Goal: Check status: Check status

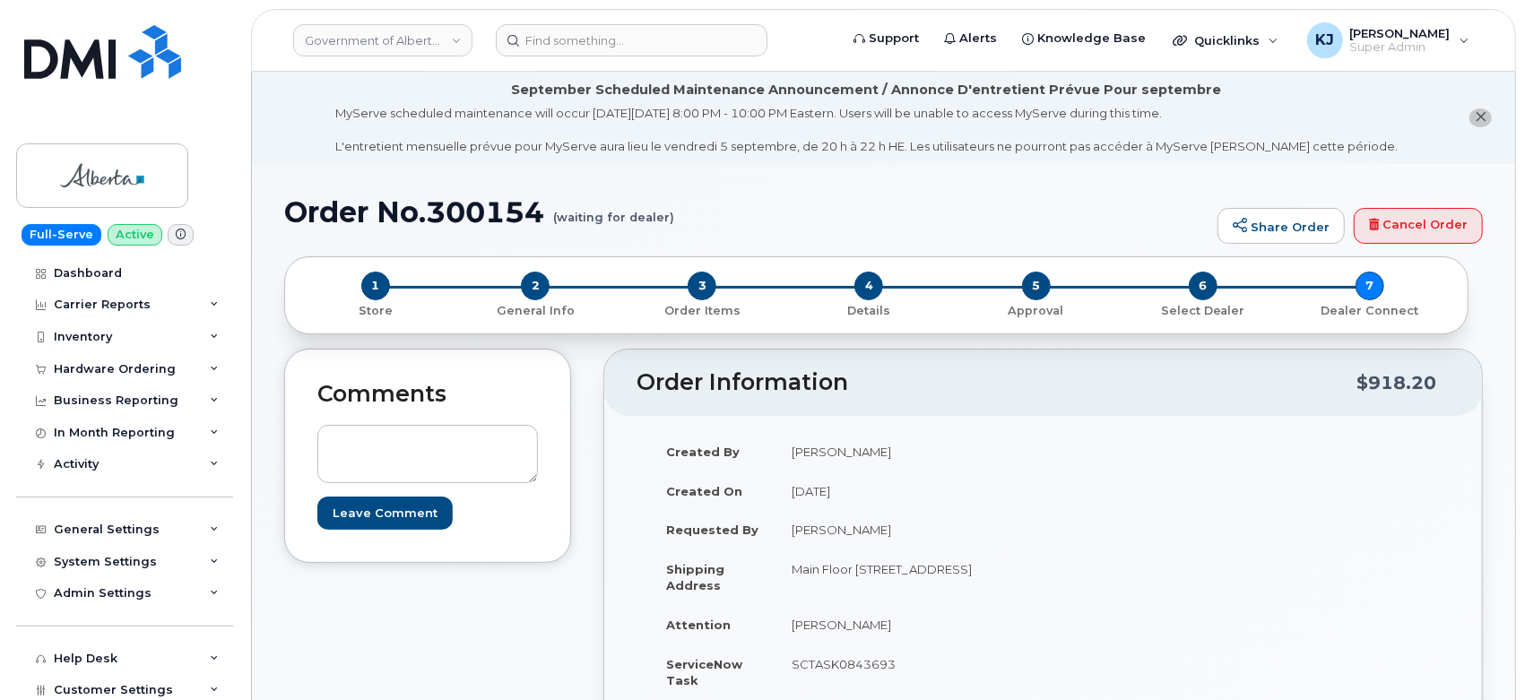
click at [491, 203] on h1 "Order No.300154 (waiting for dealer)" at bounding box center [746, 211] width 924 height 31
copy h1 "300154"
click at [419, 50] on link "Government of Alberta ([GEOGRAPHIC_DATA])" at bounding box center [382, 40] width 179 height 32
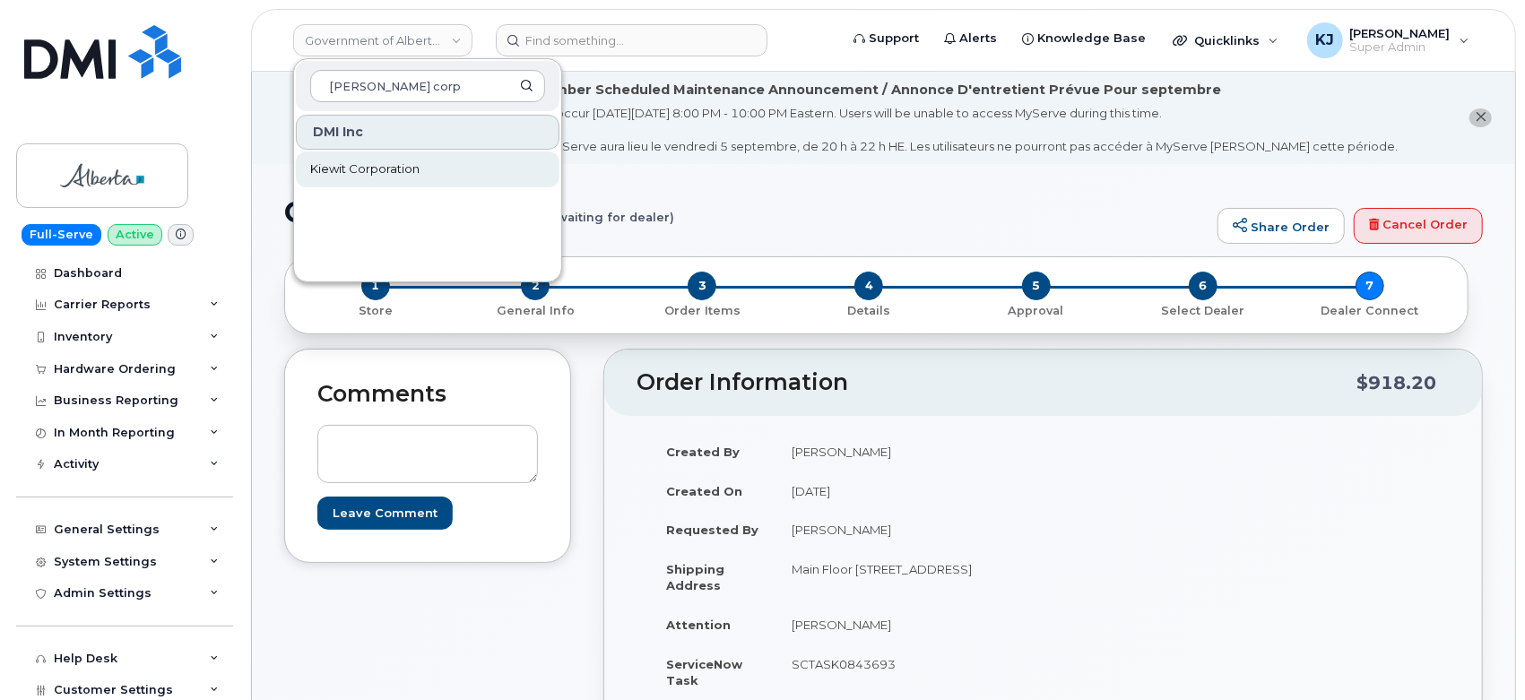
type input "[PERSON_NAME] corp"
click at [413, 172] on span "Kiewit Corporation" at bounding box center [364, 169] width 109 height 18
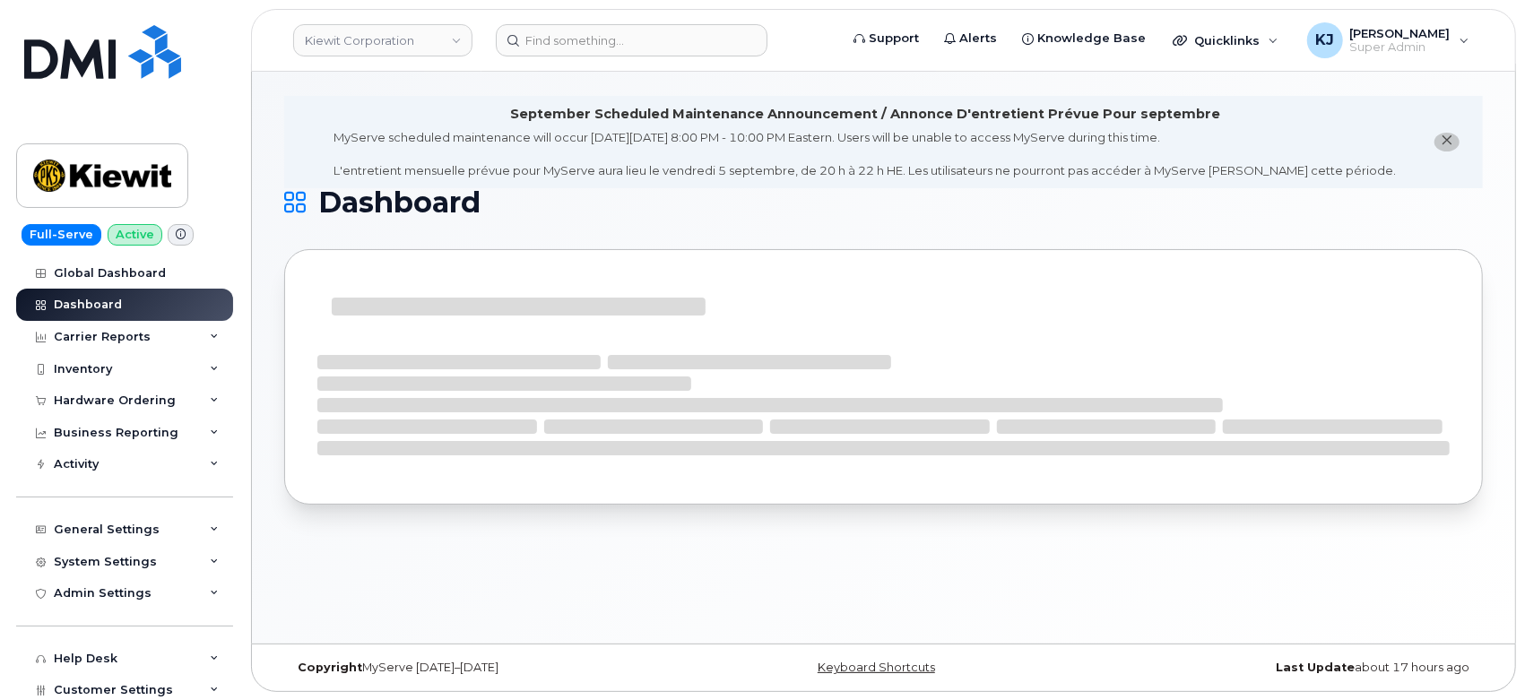
scroll to position [7, 0]
click at [108, 389] on div "Hardware Ordering" at bounding box center [124, 400] width 217 height 32
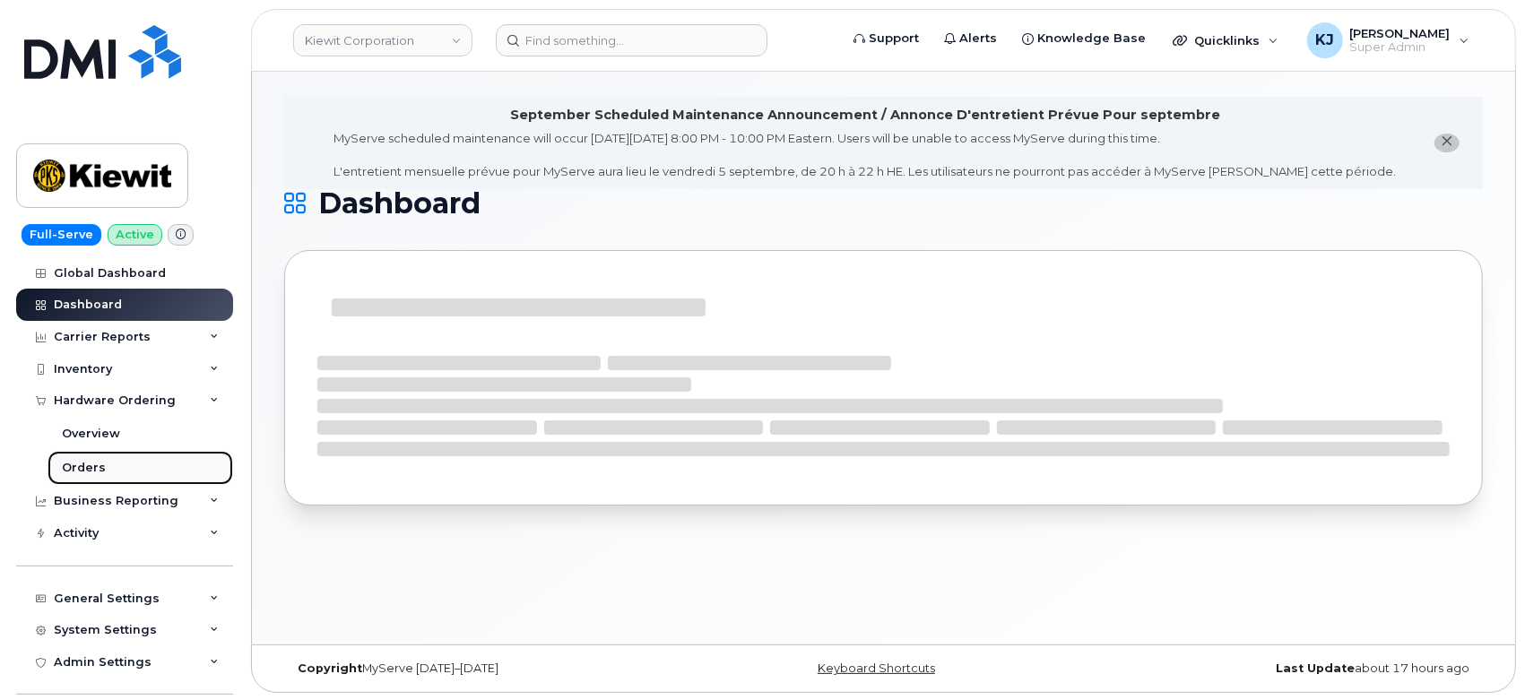
click at [88, 462] on div "Orders" at bounding box center [84, 468] width 44 height 16
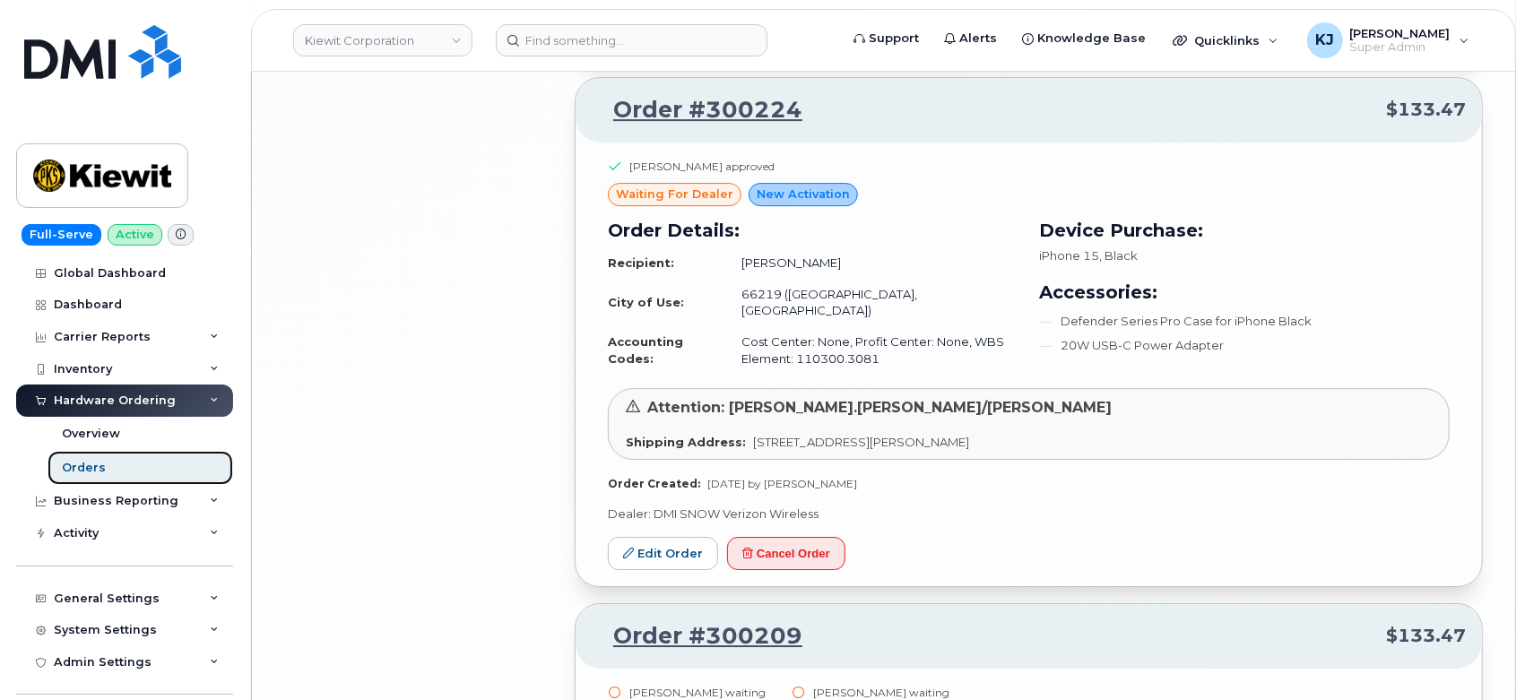
scroll to position [3911, 0]
click at [657, 536] on link "Edit Order" at bounding box center [663, 552] width 110 height 33
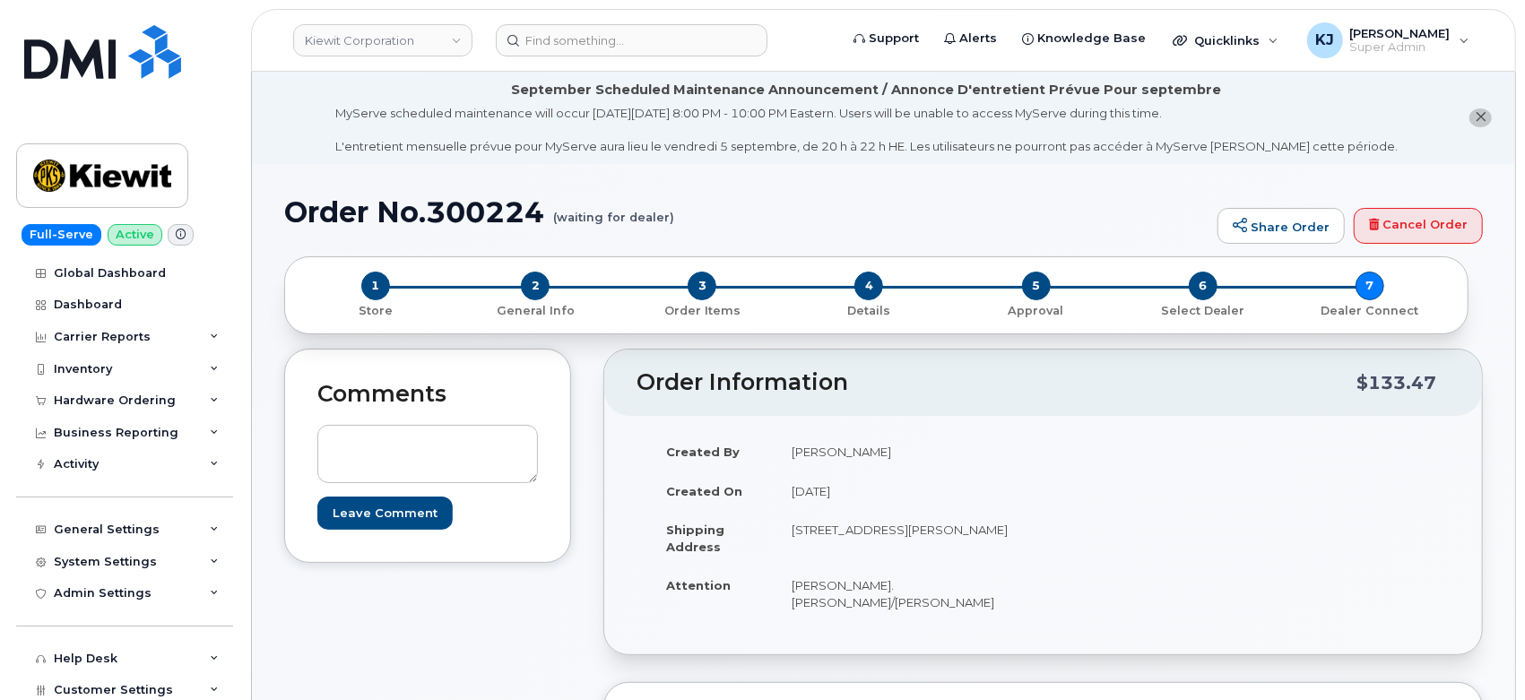
click at [491, 219] on h1 "Order No.300224 (waiting for dealer)" at bounding box center [746, 211] width 924 height 31
copy h1 "300224"
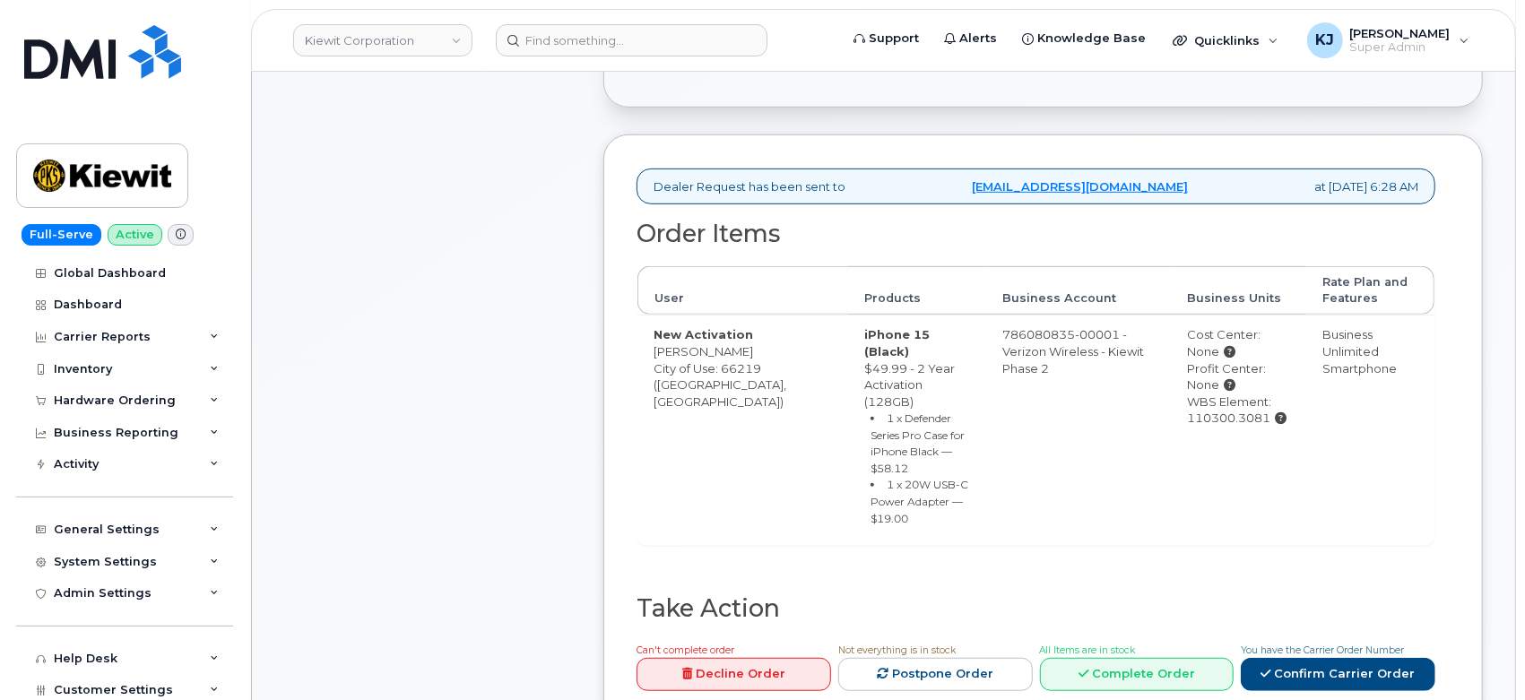
scroll to position [546, 0]
